Goal: Information Seeking & Learning: Learn about a topic

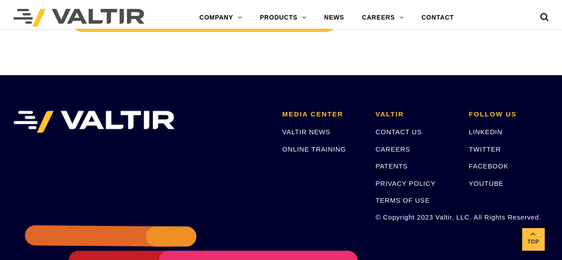
scroll to position [1698, 0]
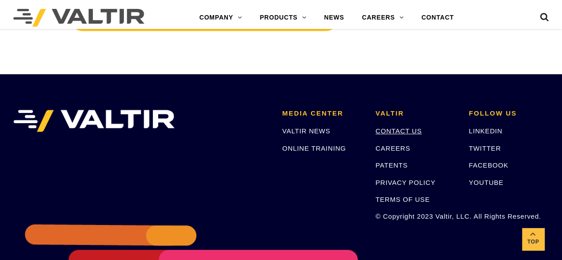
click at [396, 127] on link "CONTACT US" at bounding box center [398, 131] width 46 height 8
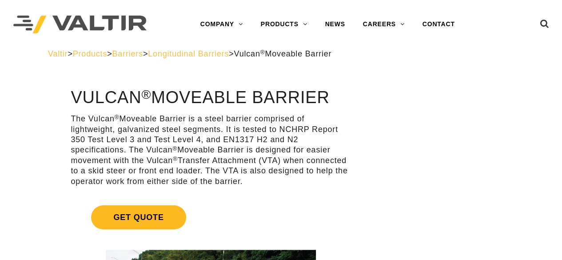
click at [154, 216] on span "Get Quote" at bounding box center [138, 217] width 95 height 24
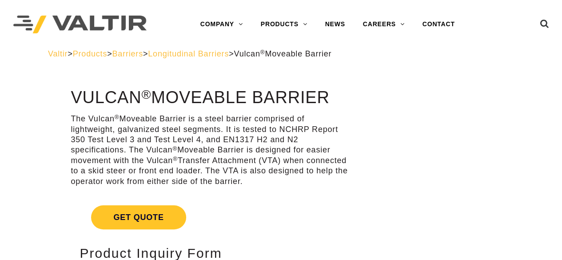
click at [151, 201] on link "Get Quote" at bounding box center [211, 217] width 280 height 45
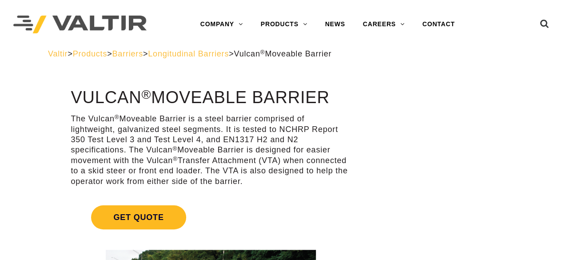
click at [141, 213] on span "Get Quote" at bounding box center [138, 217] width 95 height 24
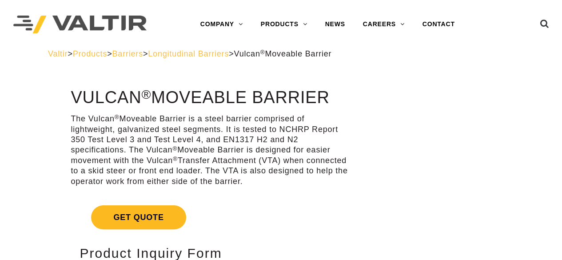
click at [140, 217] on span "Get Quote" at bounding box center [138, 217] width 95 height 24
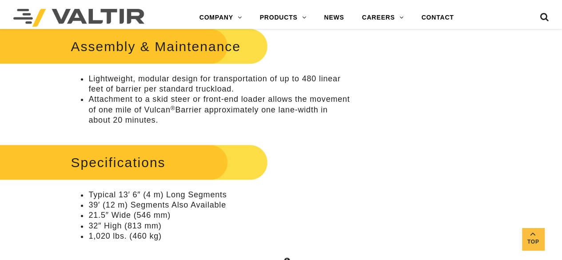
scroll to position [218, 0]
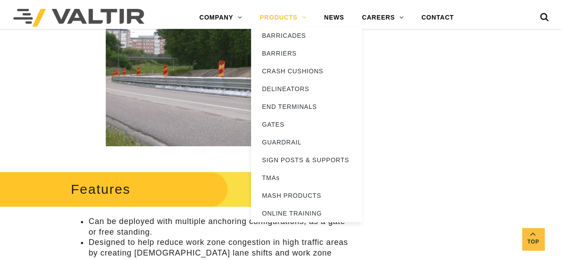
click at [263, 19] on link "PRODUCTS" at bounding box center [283, 18] width 64 height 18
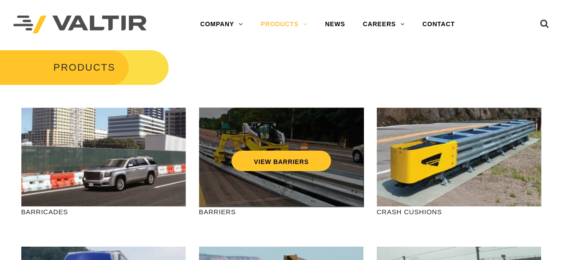
click at [334, 195] on div "VIEW BARRIERS" at bounding box center [281, 156] width 164 height 99
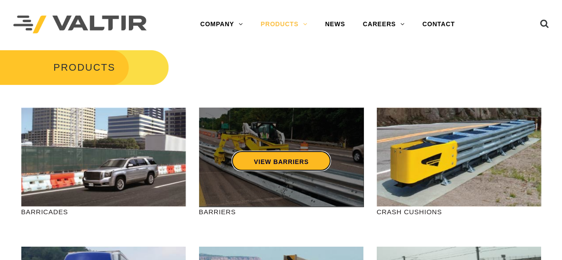
click at [296, 160] on link "VIEW BARRIERS" at bounding box center [280, 161] width 99 height 20
